Goal: Task Accomplishment & Management: Complete application form

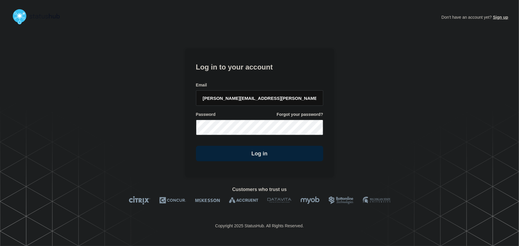
click at [256, 66] on h1 "Log in to your account" at bounding box center [259, 66] width 127 height 11
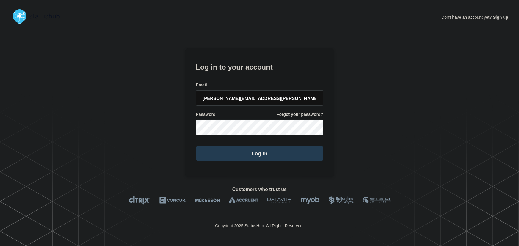
click at [283, 153] on button "Log in" at bounding box center [259, 153] width 127 height 15
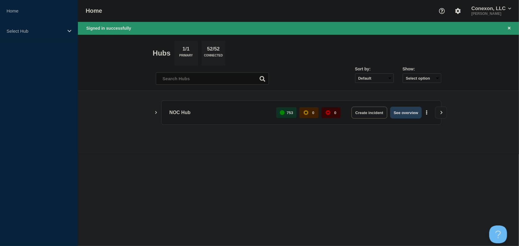
click at [400, 113] on button "See overview" at bounding box center [406, 113] width 32 height 12
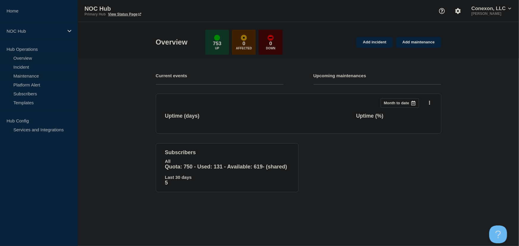
click at [20, 77] on link "Maintenance" at bounding box center [36, 75] width 72 height 9
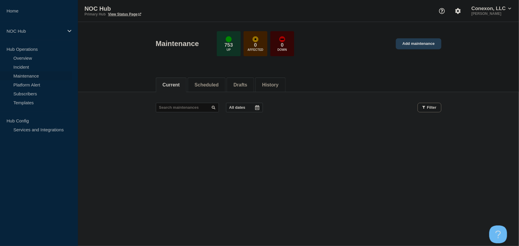
click at [416, 42] on link "Add maintenance" at bounding box center [418, 43] width 45 height 11
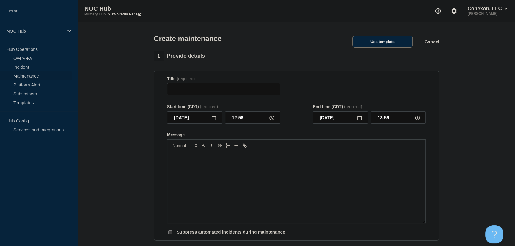
click at [375, 40] on button "Use template" at bounding box center [383, 42] width 60 height 12
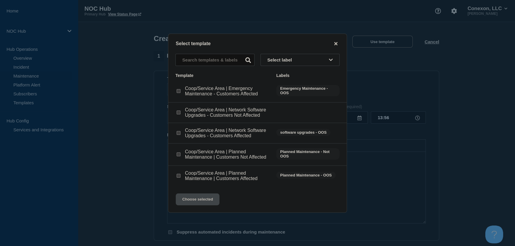
click at [179, 177] on input "Coop/Service Area | Planned Maintenance | Customers Affected checkbox" at bounding box center [179, 176] width 4 height 4
checkbox input "true"
click at [203, 201] on button "Choose selected" at bounding box center [198, 200] width 44 height 12
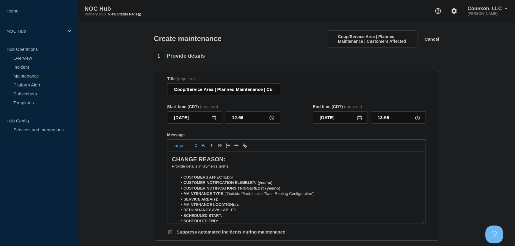
drag, startPoint x: 213, startPoint y: 90, endPoint x: 137, endPoint y: 90, distance: 76.2
type input "MS024 Minter City | Planned Maintenance | Customers Affected"
drag, startPoint x: 230, startPoint y: 169, endPoint x: 110, endPoint y: 151, distance: 121.0
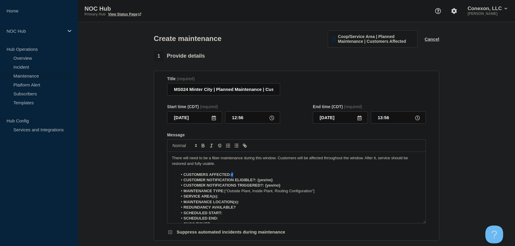
drag, startPoint x: 233, startPoint y: 177, endPoint x: 280, endPoint y: 175, distance: 47.0
click at [280, 175] on li "CUSTOMERS AFFECTED: #" at bounding box center [300, 174] width 244 height 5
click at [240, 177] on li "CUSTOMERS AFFECTED:" at bounding box center [300, 174] width 244 height 5
drag, startPoint x: 258, startPoint y: 181, endPoint x: 298, endPoint y: 182, distance: 39.9
click at [298, 182] on li "CUSTOMER NOTIFICATION ELIGIBLE?: {yes/no}" at bounding box center [300, 180] width 244 height 5
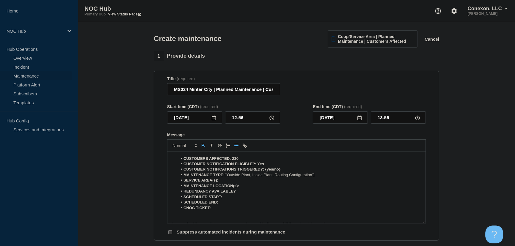
scroll to position [7, 0]
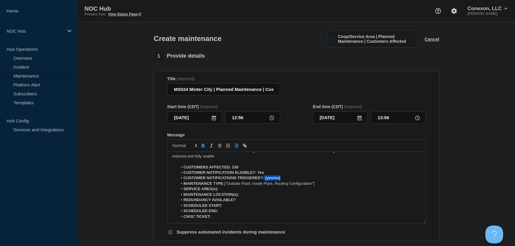
drag, startPoint x: 264, startPoint y: 180, endPoint x: 300, endPoint y: 180, distance: 36.0
click at [300, 180] on li "CUSTOMER NOTIFICATIONS TRIGGERED?: {yes/no}" at bounding box center [300, 178] width 244 height 5
click at [266, 180] on strong "CUSTOMER NOTIFICATIONS TRIGGERED?:Yes" at bounding box center [227, 178] width 87 height 4
click at [265, 180] on strong "CUSTOMER NOTIFICATIONS TRIGGERED?:Yes" at bounding box center [227, 178] width 87 height 4
drag, startPoint x: 225, startPoint y: 185, endPoint x: 348, endPoint y: 184, distance: 122.3
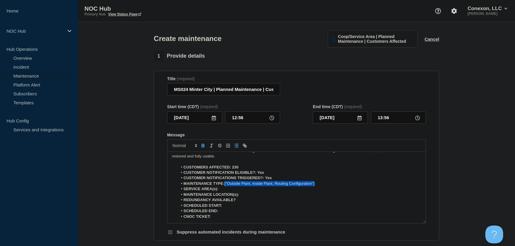
click at [348, 184] on li "MAINTENANCE TYPE: ["Outside Plant, Inside Plant, Routing Configuration"]" at bounding box center [300, 183] width 244 height 5
click at [251, 198] on li "MAINTENANCE LOCATION(s):" at bounding box center [300, 194] width 244 height 5
drag, startPoint x: 220, startPoint y: 191, endPoint x: 265, endPoint y: 192, distance: 44.9
click at [265, 192] on li "SERVICE AREA(s): Minter City" at bounding box center [300, 189] width 244 height 5
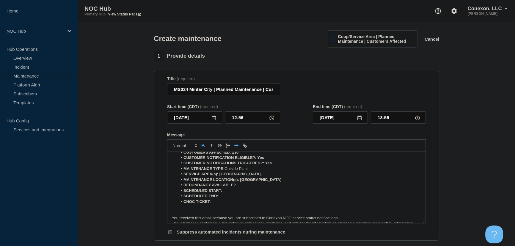
scroll to position [35, 0]
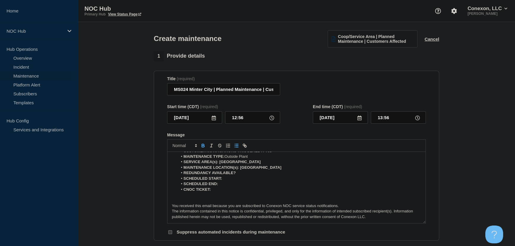
click at [250, 176] on li "REDUNDANCY AVAILABLE?" at bounding box center [300, 172] width 244 height 5
click at [204, 202] on p "Message" at bounding box center [296, 200] width 249 height 5
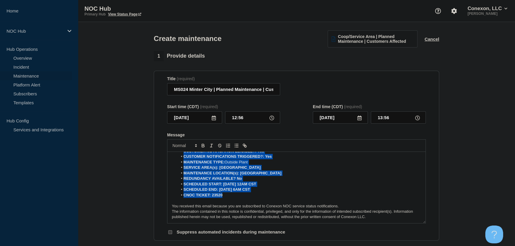
scroll to position [0, 0]
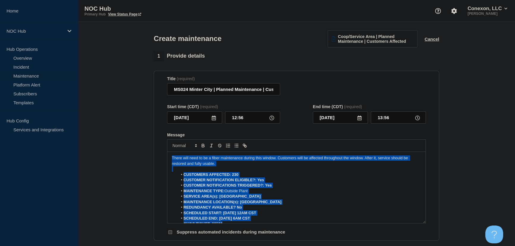
drag, startPoint x: 229, startPoint y: 197, endPoint x: 124, endPoint y: 106, distance: 139.2
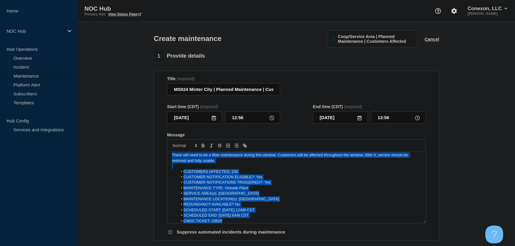
click at [227, 189] on li "MAINTENANCE TYPE: Outside Plant" at bounding box center [300, 188] width 244 height 5
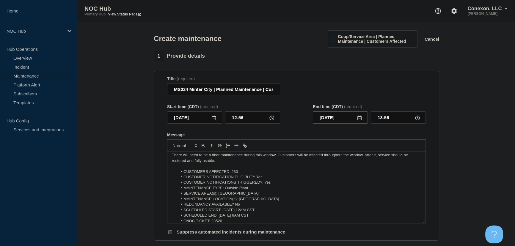
click at [362, 121] on input "2025-08-12" at bounding box center [340, 118] width 55 height 12
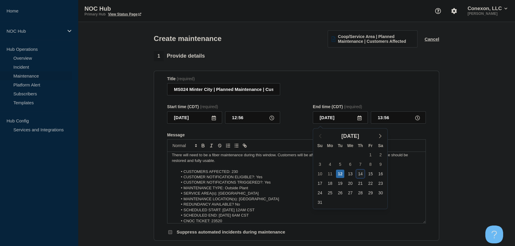
click at [360, 174] on div "14" at bounding box center [360, 174] width 8 height 8
type input "2025-08-14"
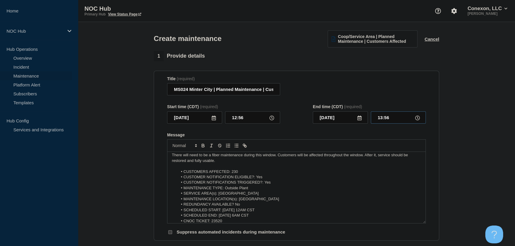
drag, startPoint x: 394, startPoint y: 120, endPoint x: 362, endPoint y: 120, distance: 32.7
click at [362, 120] on div "2025-08-14 13:56" at bounding box center [369, 118] width 113 height 12
type input "06:00"
click at [213, 120] on icon at bounding box center [214, 118] width 5 height 5
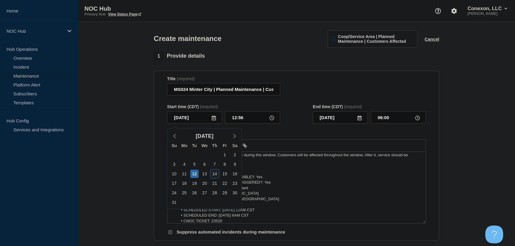
click at [215, 173] on div "14" at bounding box center [215, 174] width 8 height 8
type input "2025-08-14"
type input "2025-08-16"
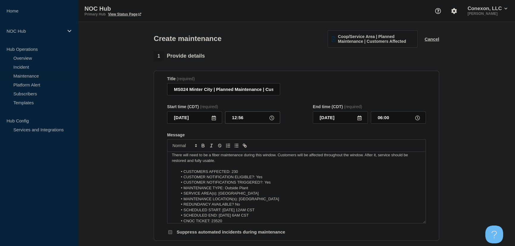
drag, startPoint x: 246, startPoint y: 119, endPoint x: 203, endPoint y: 119, distance: 43.1
click at [203, 119] on div "2025-08-14 12:56" at bounding box center [223, 118] width 113 height 12
type input "00:00"
type input "2025-08-15"
type input "17:04"
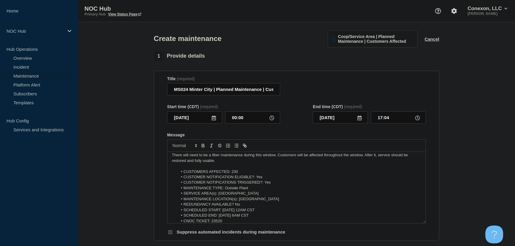
click at [292, 124] on div "Start time (CDT) (required) 2025-08-14 00:00 End time (CDT) (required) 2025-08-…" at bounding box center [296, 113] width 259 height 19
click at [362, 120] on input "2025-08-15" at bounding box center [340, 118] width 55 height 12
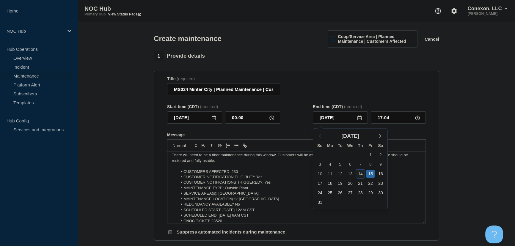
click at [360, 171] on div "14" at bounding box center [360, 174] width 8 height 8
type input "2025-08-14"
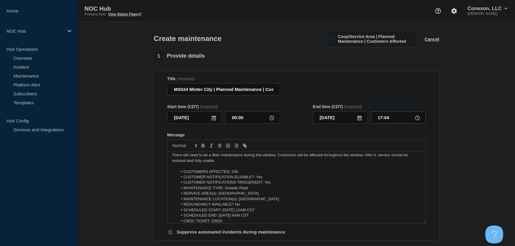
drag, startPoint x: 391, startPoint y: 117, endPoint x: 352, endPoint y: 117, distance: 39.0
click at [352, 117] on div "2025-08-14 17:04" at bounding box center [369, 118] width 113 height 12
type input "06:00"
click at [294, 120] on div "Start time (CDT) (required) 2025-08-14 00:00 End time (CDT) (required) 2025-08-…" at bounding box center [296, 113] width 259 height 19
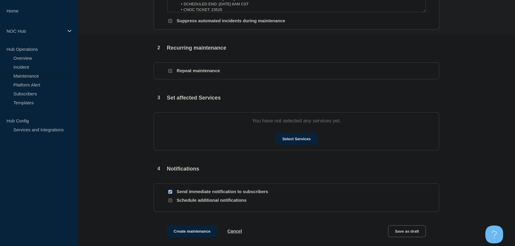
scroll to position [216, 0]
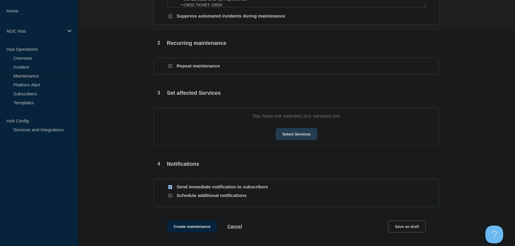
click at [290, 137] on button "Select Services" at bounding box center [296, 134] width 41 height 12
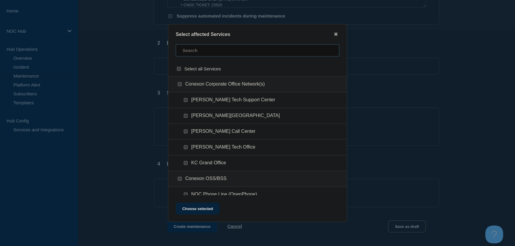
click at [199, 53] on input "text" at bounding box center [258, 50] width 164 height 12
type input "ms024"
click at [185, 149] on input "Subscriber Services checkbox" at bounding box center [186, 147] width 4 height 4
checkbox input "true"
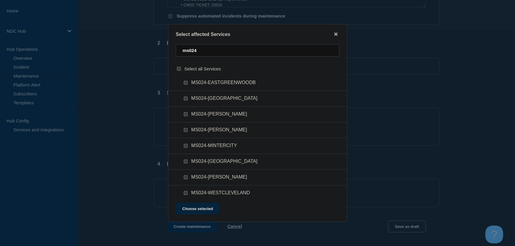
scroll to position [151, 0]
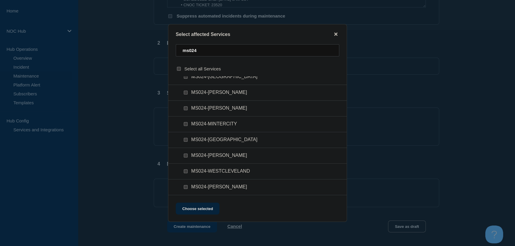
click at [184, 125] on input "MS024-MINTERCITY checkbox" at bounding box center [186, 124] width 4 height 4
checkbox input "true"
click at [204, 208] on button "Choose selected" at bounding box center [198, 209] width 44 height 12
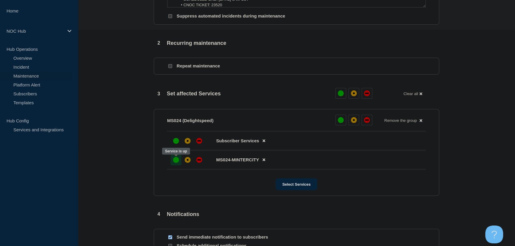
click at [177, 161] on div "up" at bounding box center [176, 160] width 6 height 6
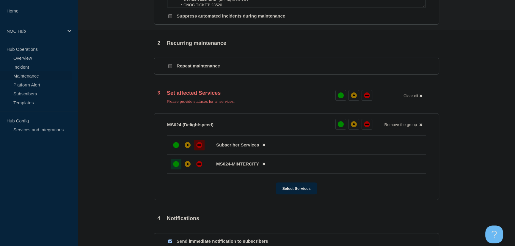
click at [200, 143] on div at bounding box center [199, 145] width 11 height 11
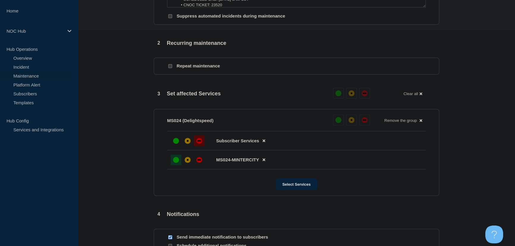
click at [141, 145] on section "1 Provide details Title (required) MS024 Minter City | Planned Maintenance | Cu…" at bounding box center [296, 66] width 437 height 463
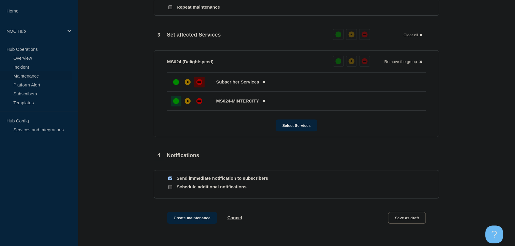
scroll to position [322, 0]
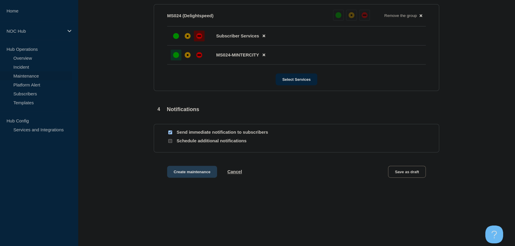
click at [193, 175] on button "Create maintenance" at bounding box center [192, 172] width 50 height 12
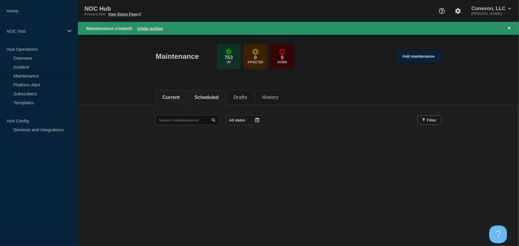
click at [210, 99] on button "Scheduled" at bounding box center [207, 97] width 24 height 5
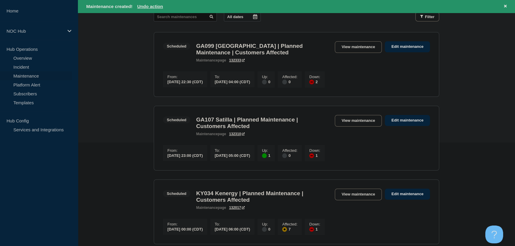
scroll to position [27, 0]
